Goal: Ask a question

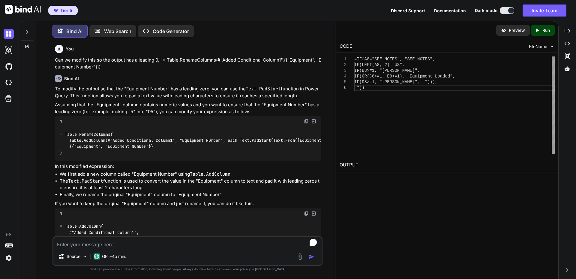
scroll to position [1505, 0]
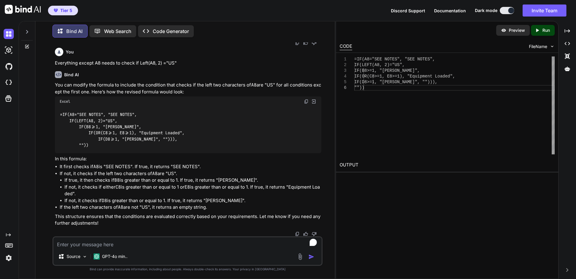
click at [127, 245] on textarea "To enrich screen reader interactions, please activate Accessibility in Grammarl…" at bounding box center [187, 242] width 268 height 11
click at [133, 241] on textarea "To enrich screen reader interactions, please activate Accessibility in Grammarl…" at bounding box center [187, 242] width 268 height 11
click at [273, 260] on div "Source GPT-4o min.." at bounding box center [187, 257] width 268 height 14
drag, startPoint x: 128, startPoint y: 242, endPoint x: 50, endPoint y: 248, distance: 79.1
click at [50, 248] on div "You Can we modify this so the output has a leading 0, "= Table.RenameColumns(#"…" at bounding box center [187, 160] width 295 height 236
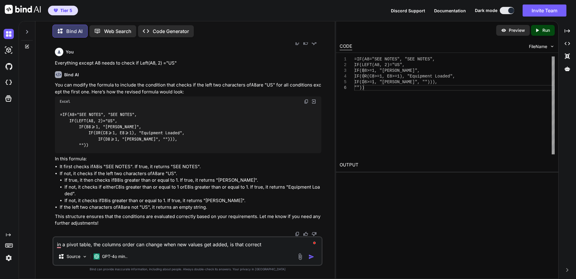
type textarea "in a pivot table, the columns order can change when new values get added, is th…"
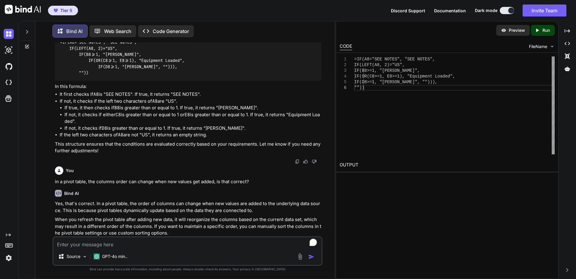
scroll to position [1605, 0]
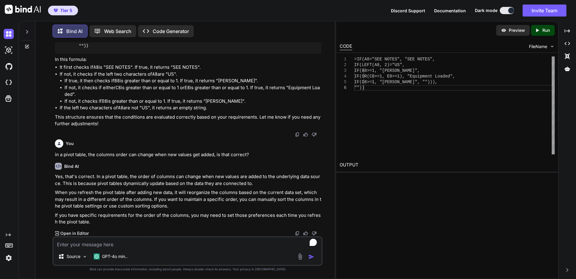
click at [109, 244] on textarea "To enrich screen reader interactions, please activate Accessibility in Grammarl…" at bounding box center [187, 242] width 268 height 11
type textarea "How would we go about setting the order?"
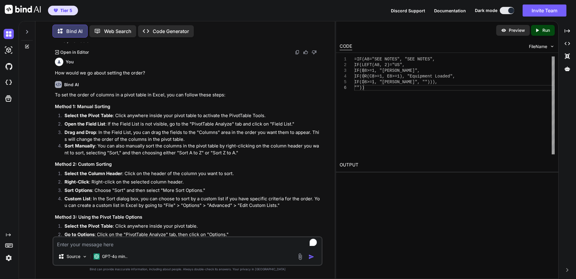
scroll to position [1857, 0]
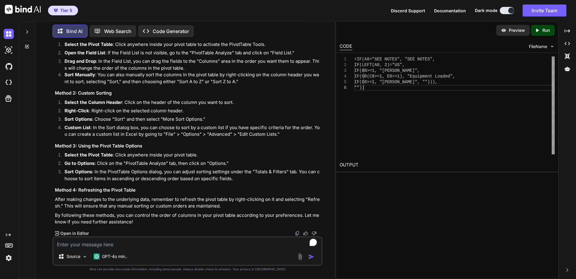
click at [131, 244] on textarea "To enrich screen reader interactions, please activate Accessibility in Grammarl…" at bounding box center [187, 242] width 268 height 11
click at [120, 245] on textarea "To enrich screen reader interactions, please activate Accessibility in Grammarl…" at bounding box center [187, 242] width 268 height 11
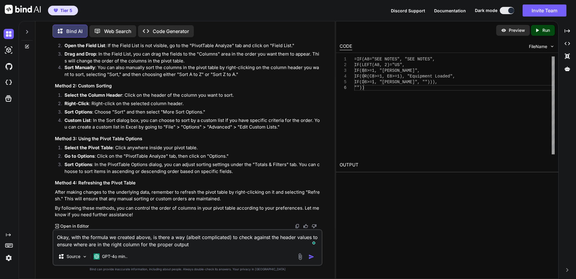
type textarea "Okay, with the formula we created above, is there a way (albeit complicated) to…"
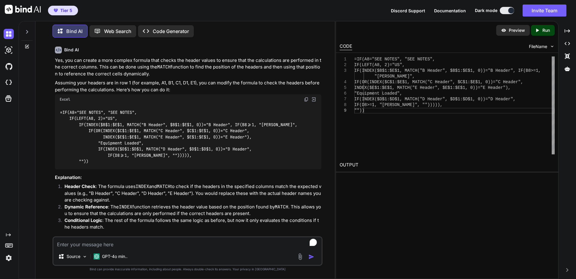
scroll to position [2133, 0]
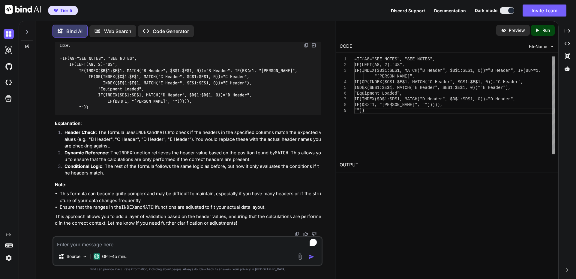
click at [62, 98] on code "=IF(A8="SEE NOTES", "SEE NOTES", IF(LEFT(A8, 2)="US", IF(INDEX($B$1:$E$1, MATCH…" at bounding box center [180, 82] width 240 height 55
